Goal: Navigation & Orientation: Find specific page/section

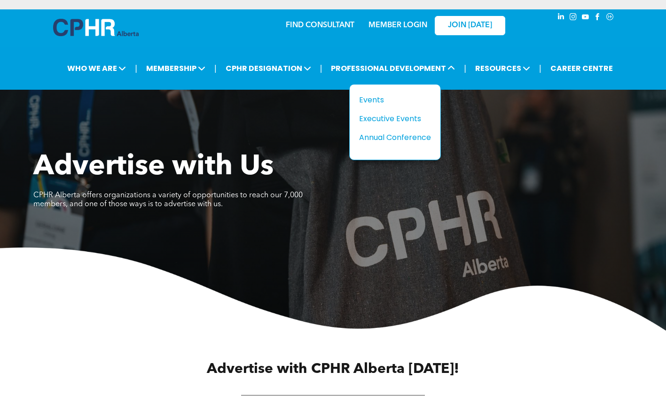
click at [413, 113] on div "Executive Events" at bounding box center [391, 119] width 65 height 12
